Goal: Navigation & Orientation: Find specific page/section

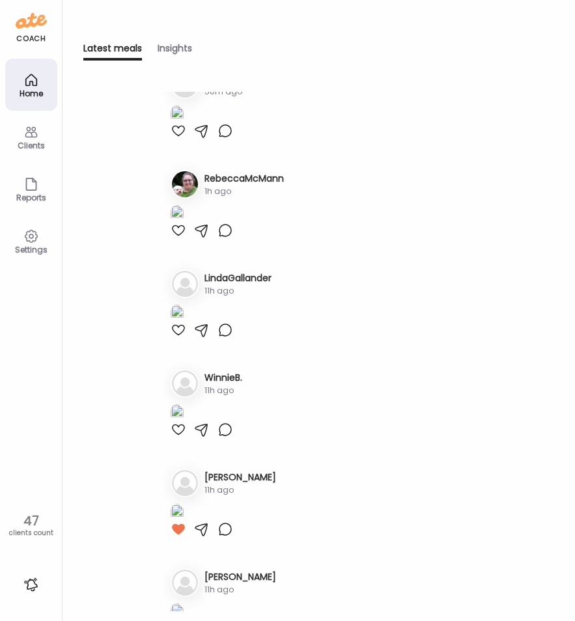
scroll to position [912, 0]
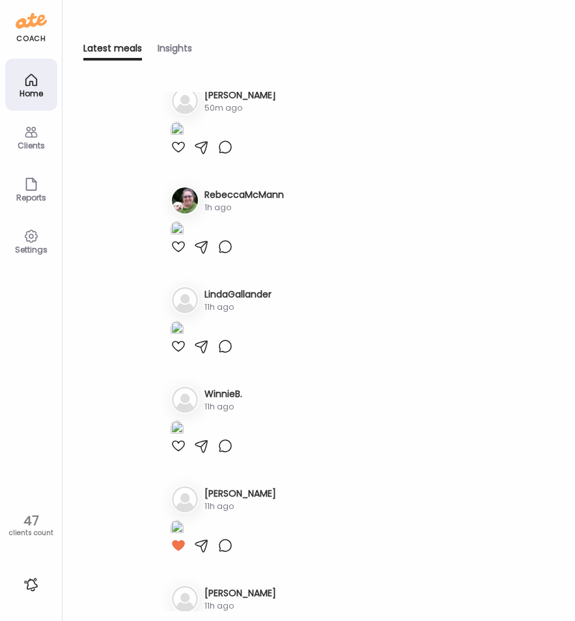
click at [29, 135] on icon at bounding box center [31, 132] width 16 height 16
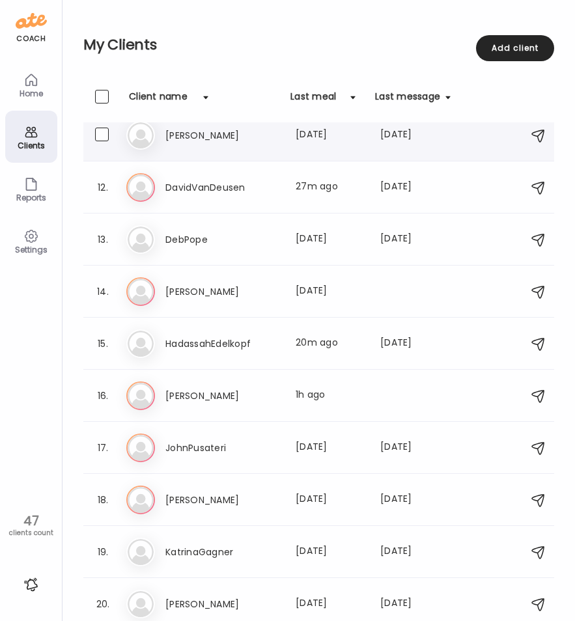
scroll to position [606, 0]
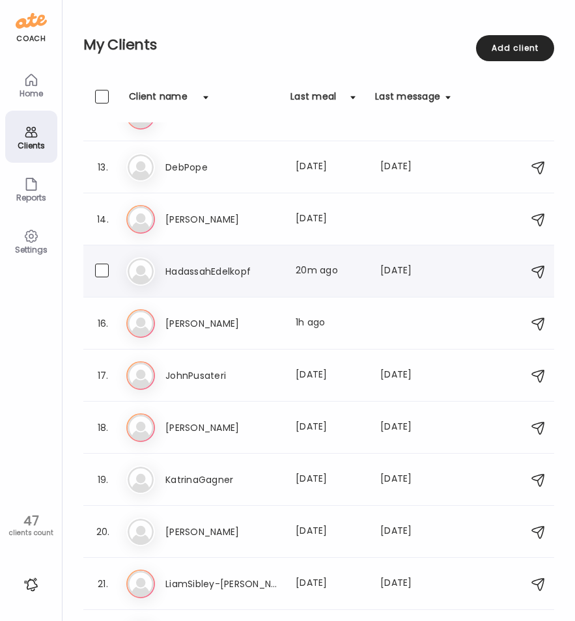
click at [227, 280] on div "Ha HadassahEdelkopf Last meal: 20m ago Last message: [DATE] I did! Not kosher b…" at bounding box center [320, 271] width 389 height 29
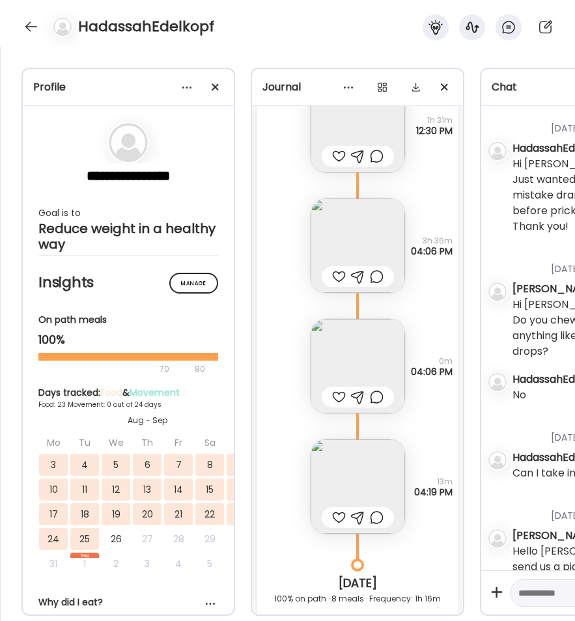
scroll to position [43700, 0]
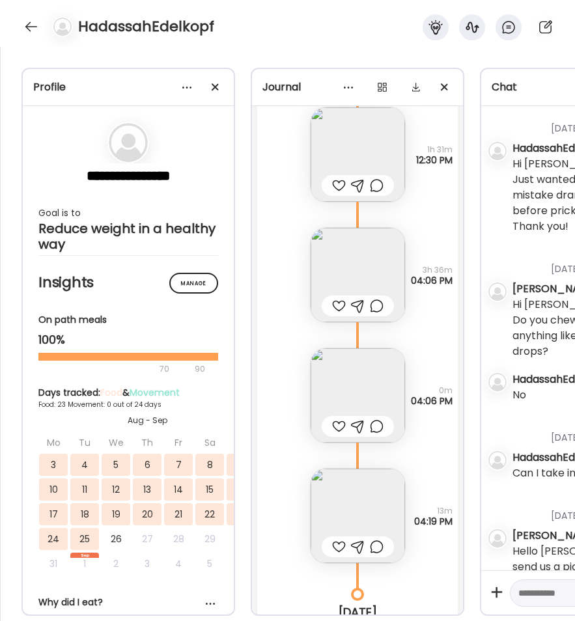
click at [347, 385] on img at bounding box center [358, 395] width 94 height 94
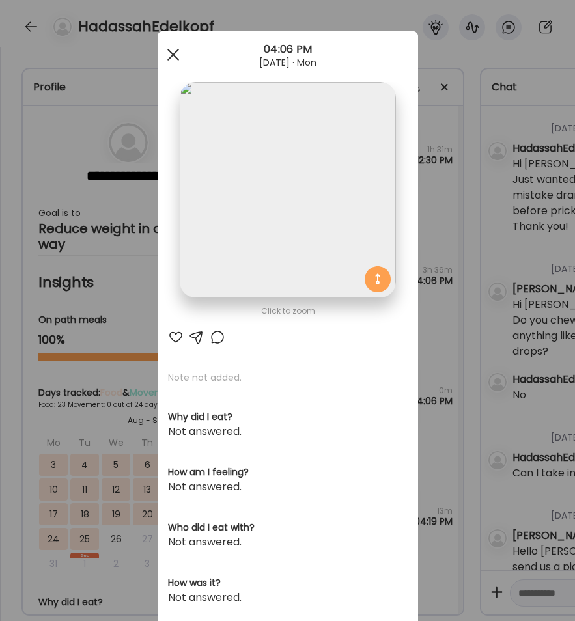
click at [165, 53] on div at bounding box center [173, 55] width 26 height 26
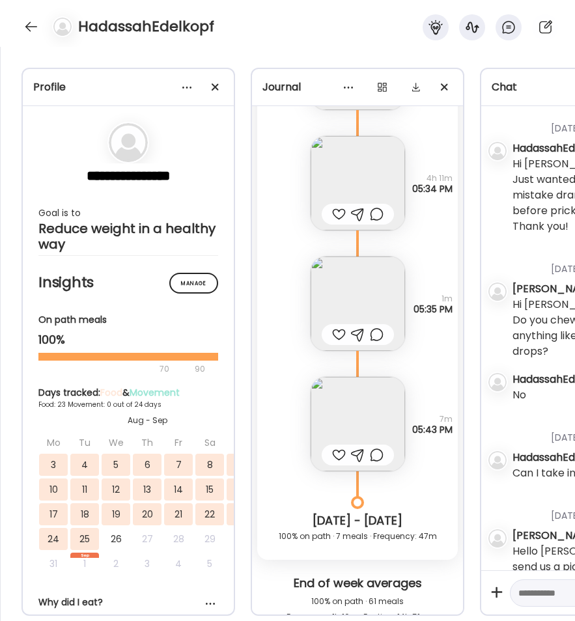
scroll to position [42593, 0]
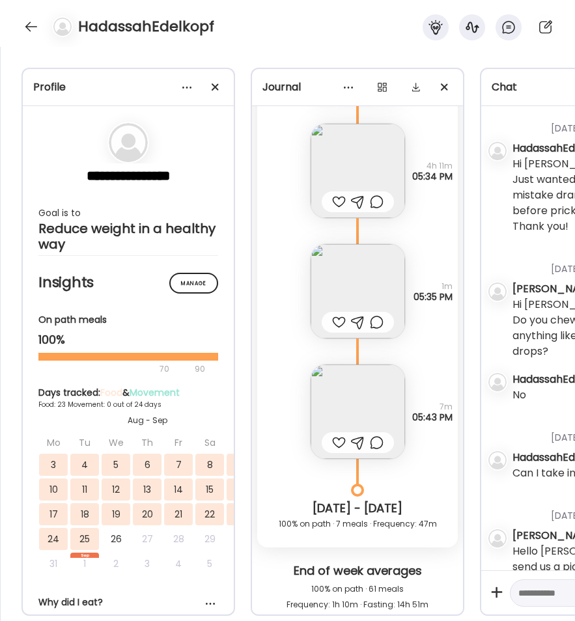
click at [352, 391] on img at bounding box center [358, 412] width 94 height 94
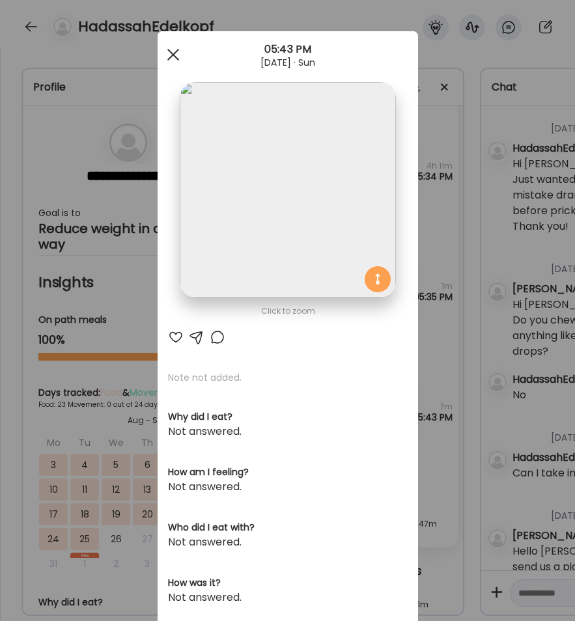
click at [168, 54] on span at bounding box center [173, 55] width 12 height 12
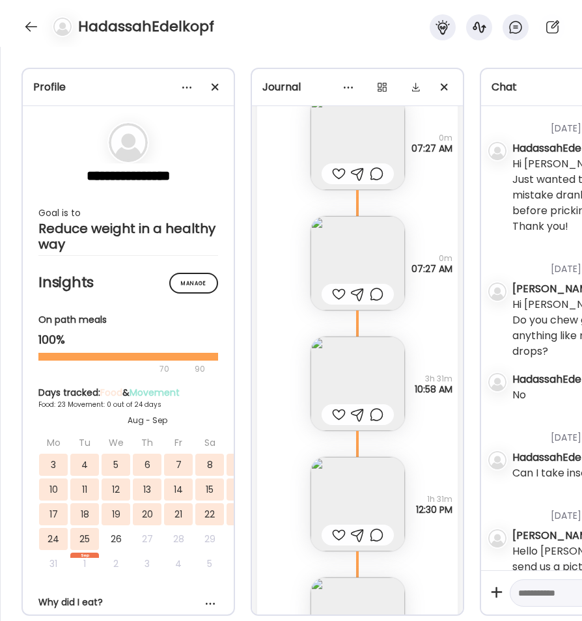
scroll to position [43319, 0]
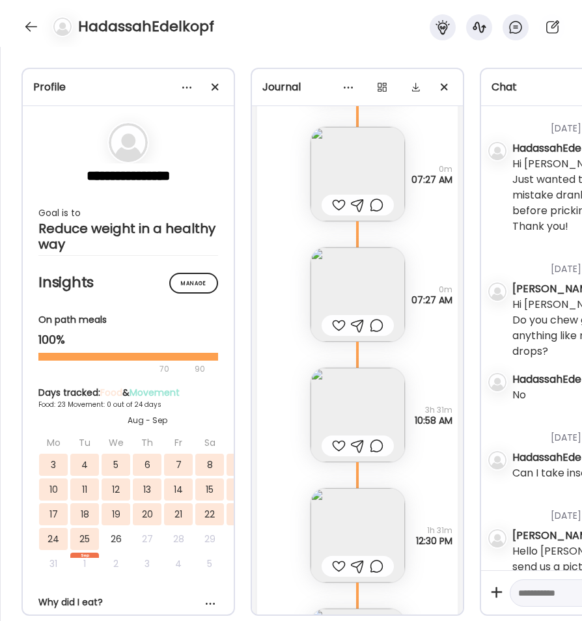
click at [335, 411] on img at bounding box center [358, 415] width 94 height 94
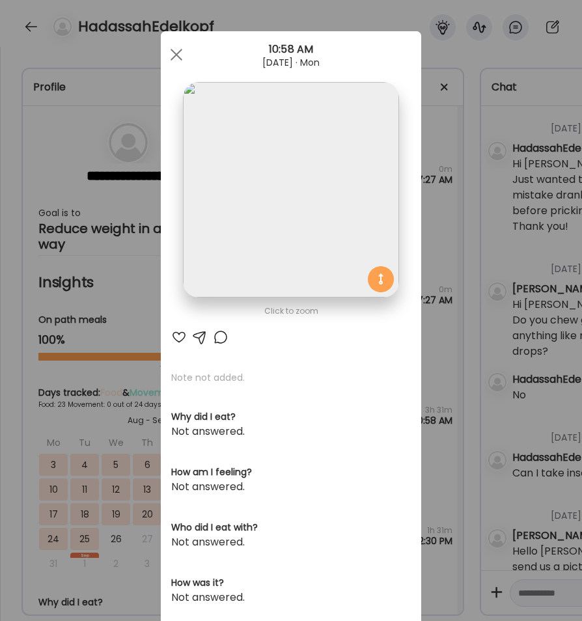
click at [251, 212] on img at bounding box center [291, 190] width 216 height 216
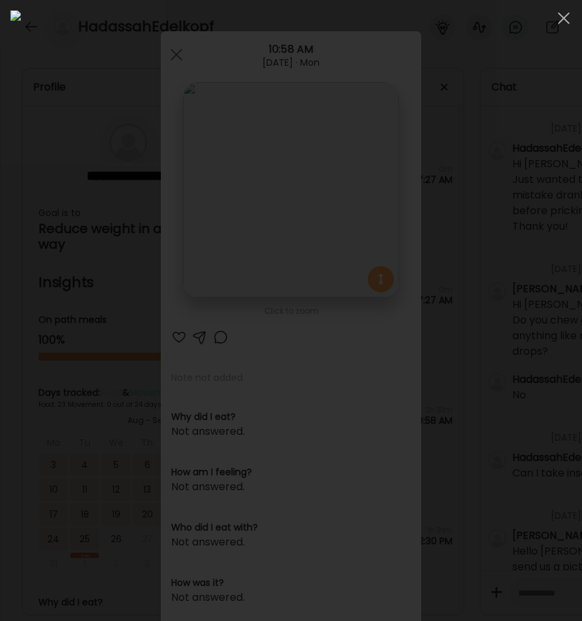
drag, startPoint x: 203, startPoint y: 376, endPoint x: 175, endPoint y: 376, distance: 28.7
click at [203, 375] on img at bounding box center [290, 310] width 561 height 600
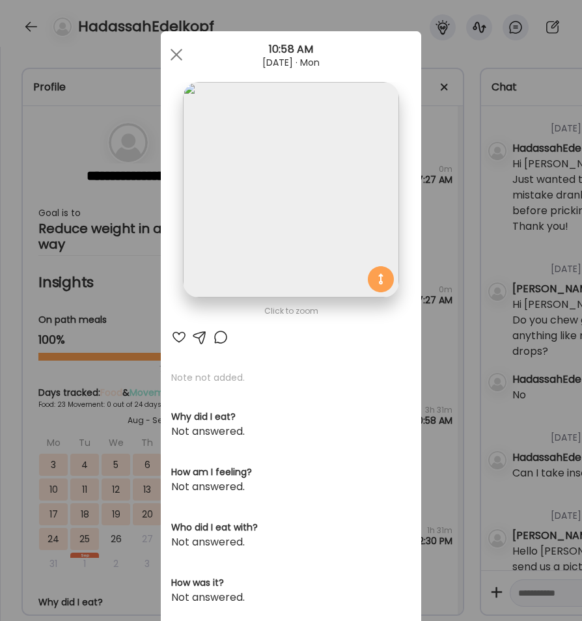
click at [10, 370] on div "Ate Coach Dashboard Wahoo! It’s official Take a moment to set up your Coach Pro…" at bounding box center [291, 310] width 582 height 621
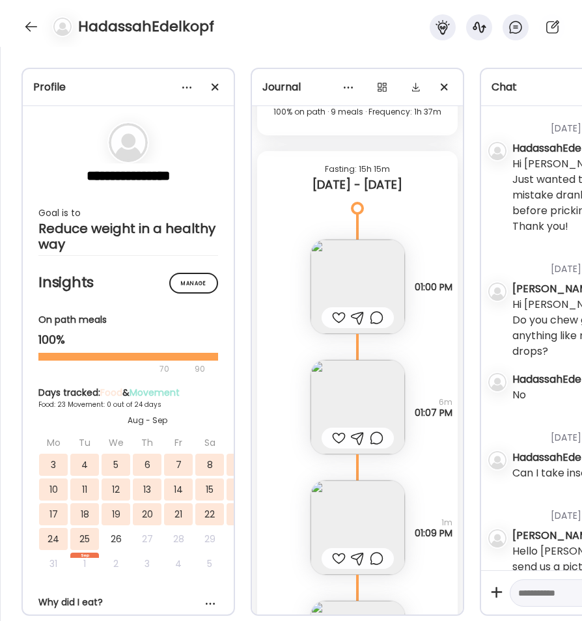
scroll to position [41952, 0]
